Goal: Task Accomplishment & Management: Use online tool/utility

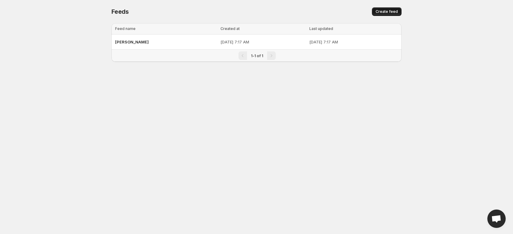
click at [385, 11] on span "Create feed" at bounding box center [386, 11] width 22 height 5
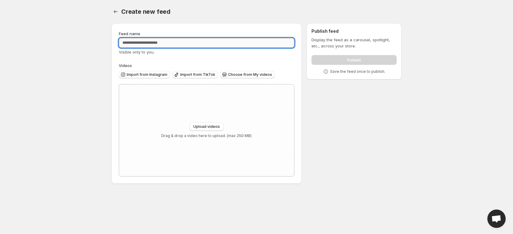
click at [227, 43] on input "Feed name" at bounding box center [207, 43] width 176 height 10
type input "**********"
